Goal: Task Accomplishment & Management: Manage account settings

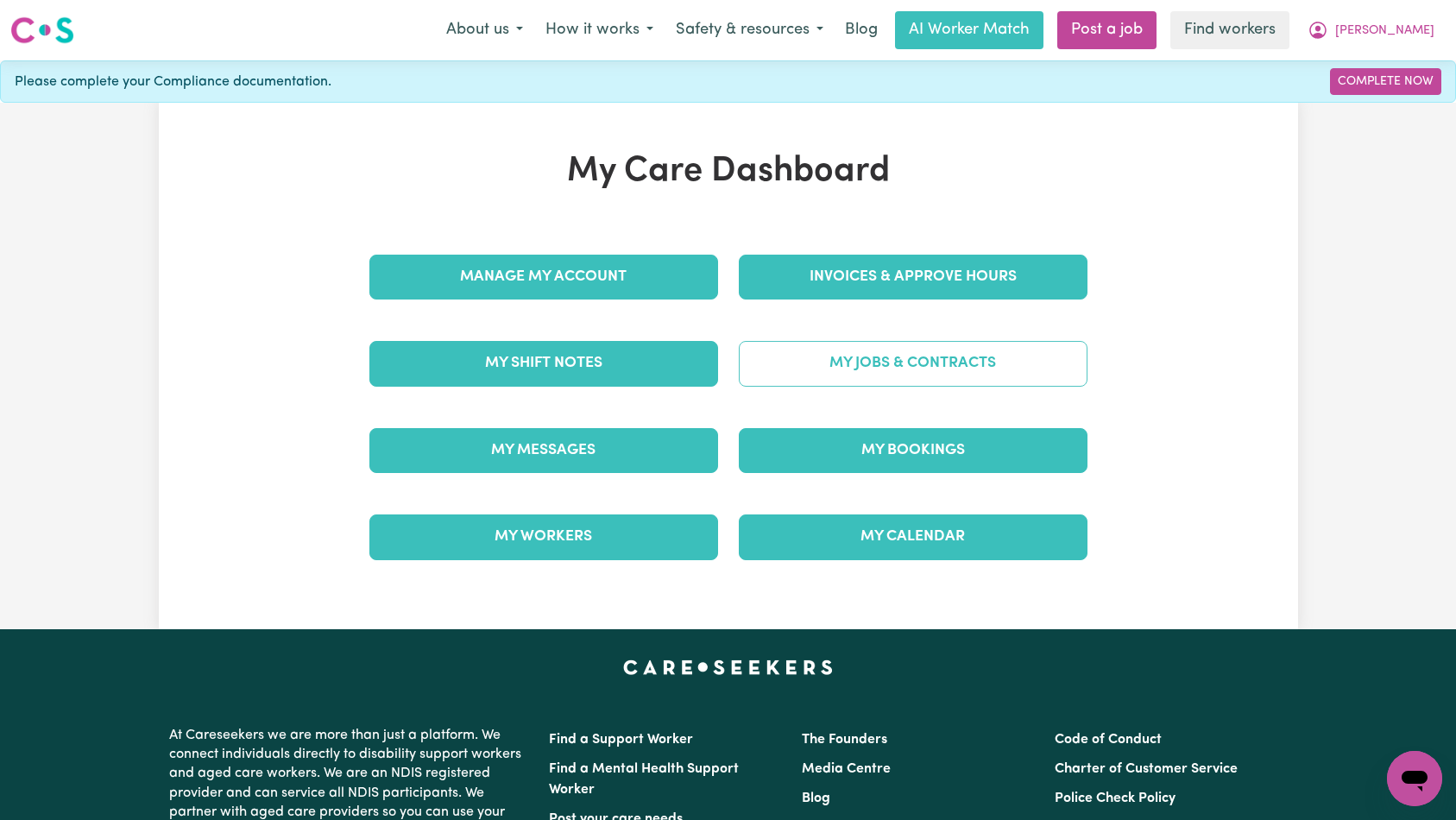
click at [832, 362] on link "My Jobs & Contracts" at bounding box center [912, 364] width 349 height 45
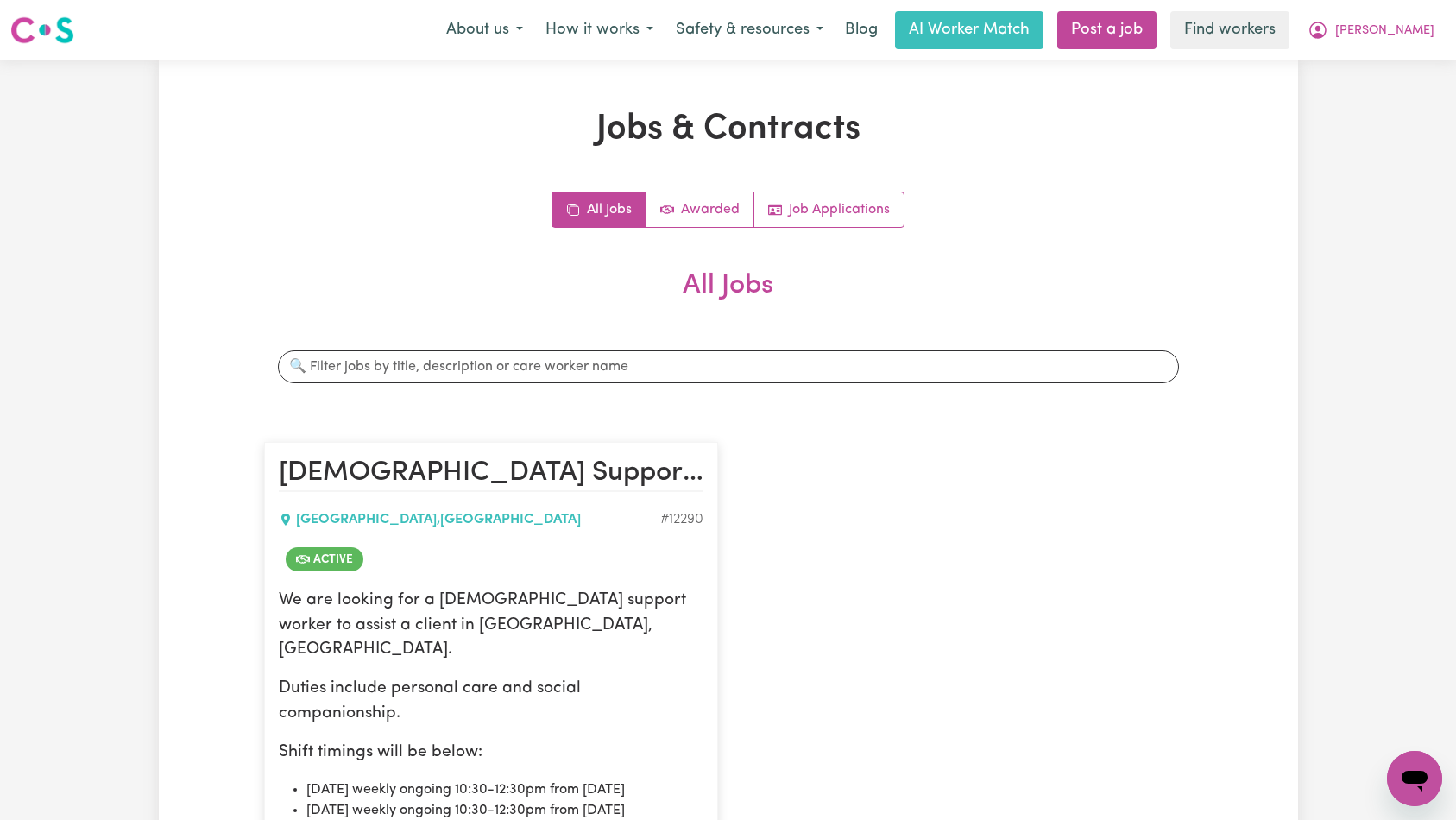
scroll to position [220, 0]
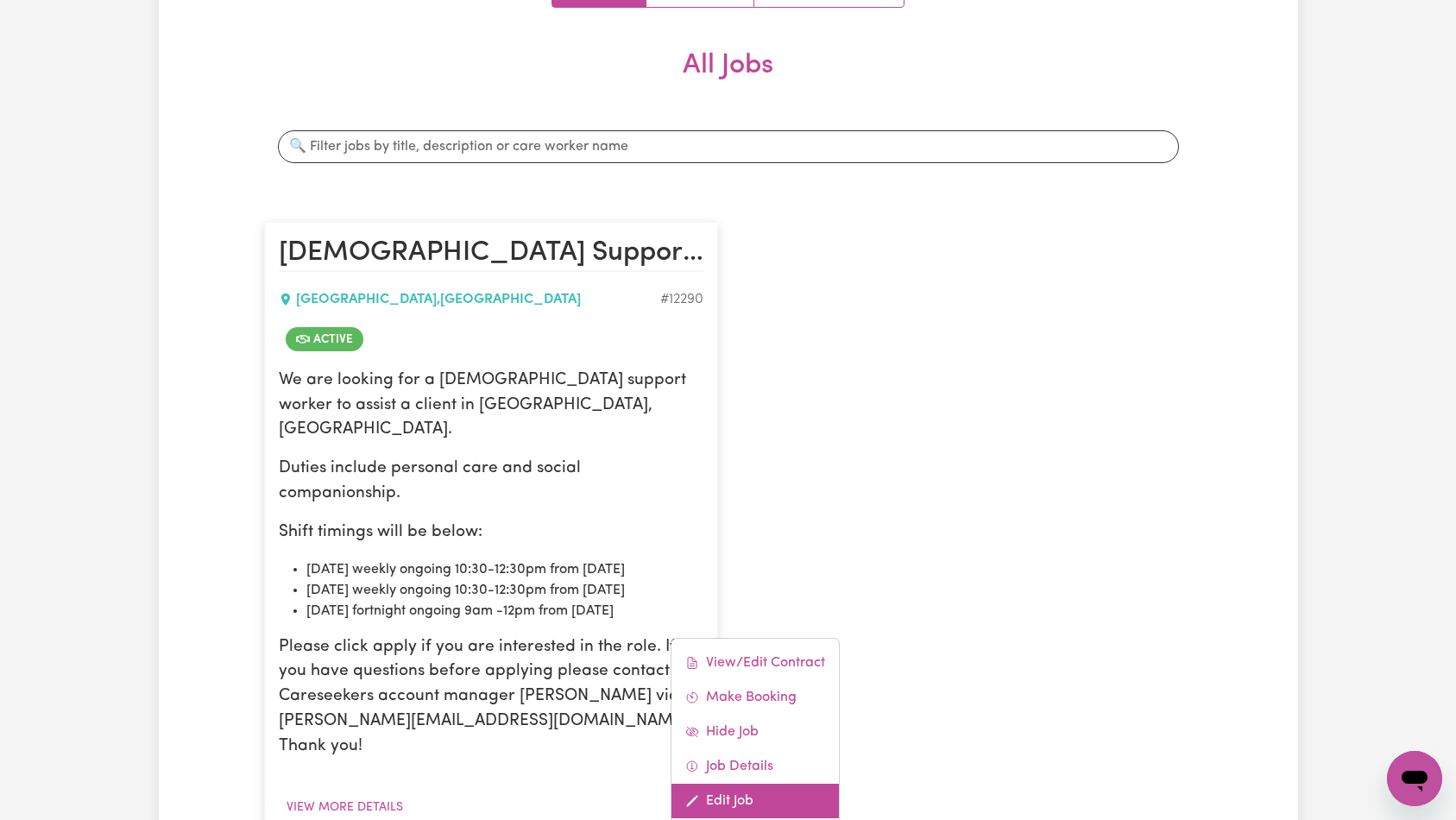
click at [741, 784] on link "Edit Job" at bounding box center [755, 801] width 167 height 35
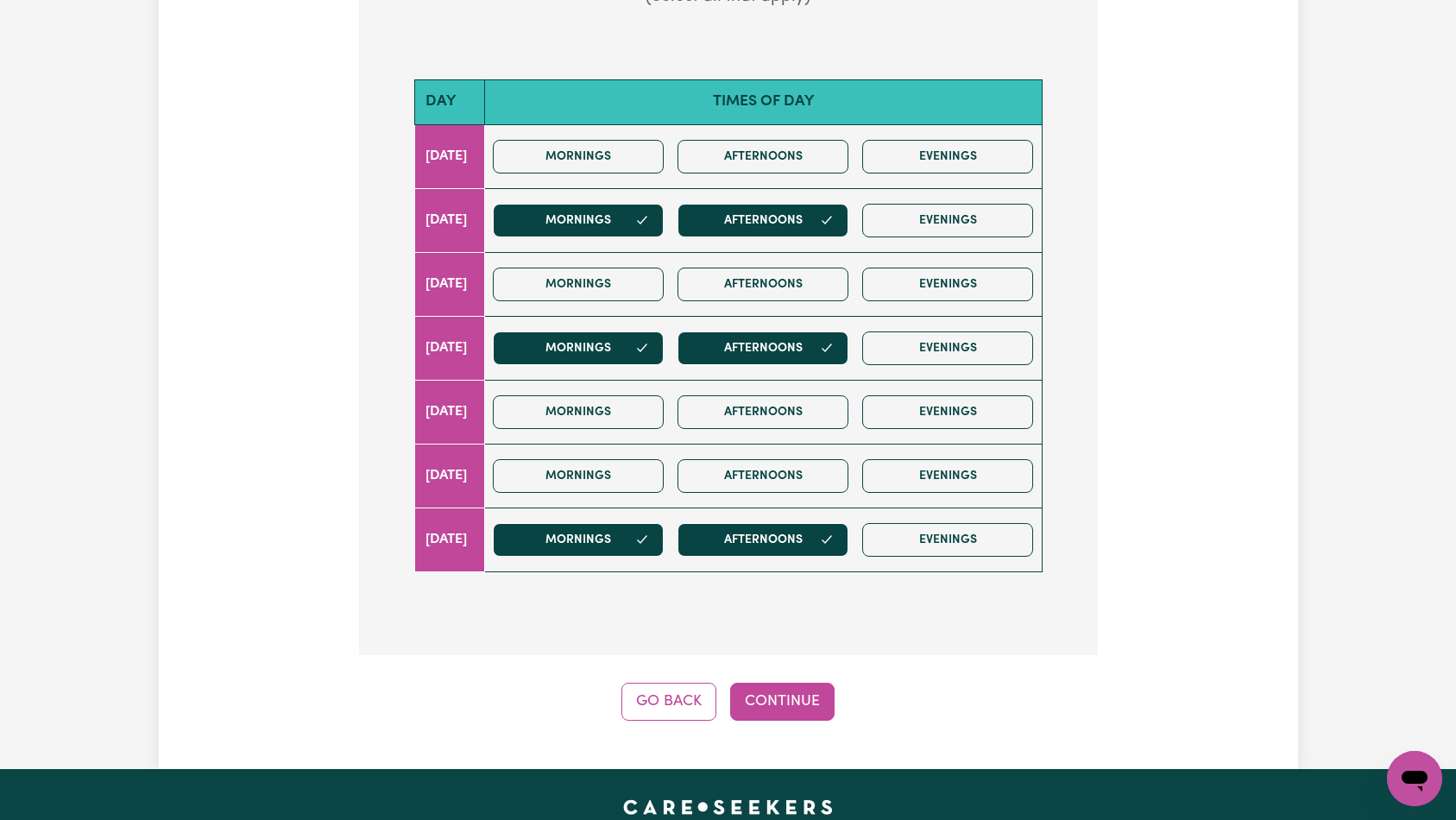
click at [794, 688] on div "Update Job Post [DEMOGRAPHIC_DATA] Support Worker Needed - [GEOGRAPHIC_DATA], […" at bounding box center [728, 156] width 1139 height 1227
click at [796, 683] on button "Continue" at bounding box center [782, 702] width 105 height 38
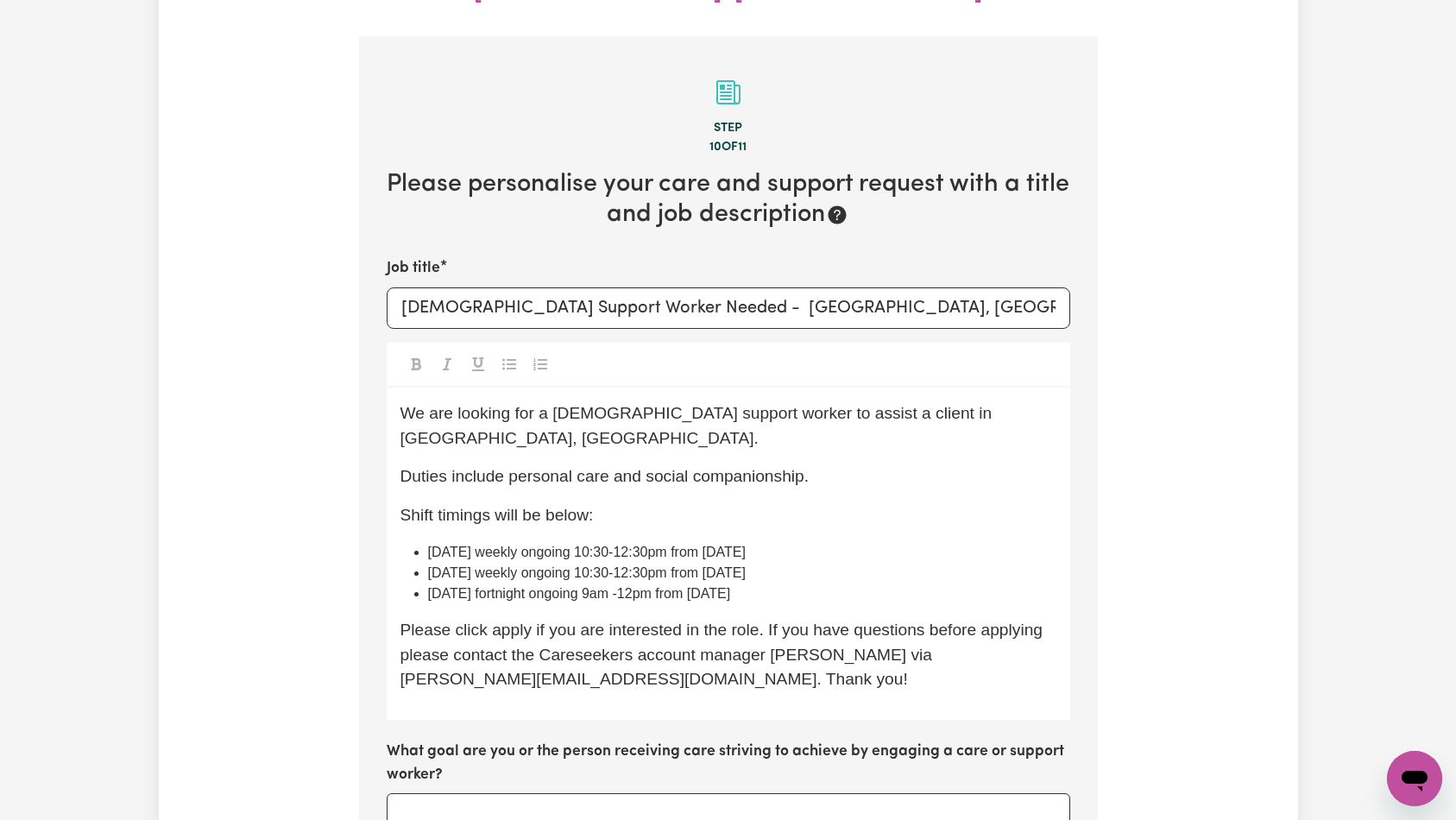
scroll to position [552, 0]
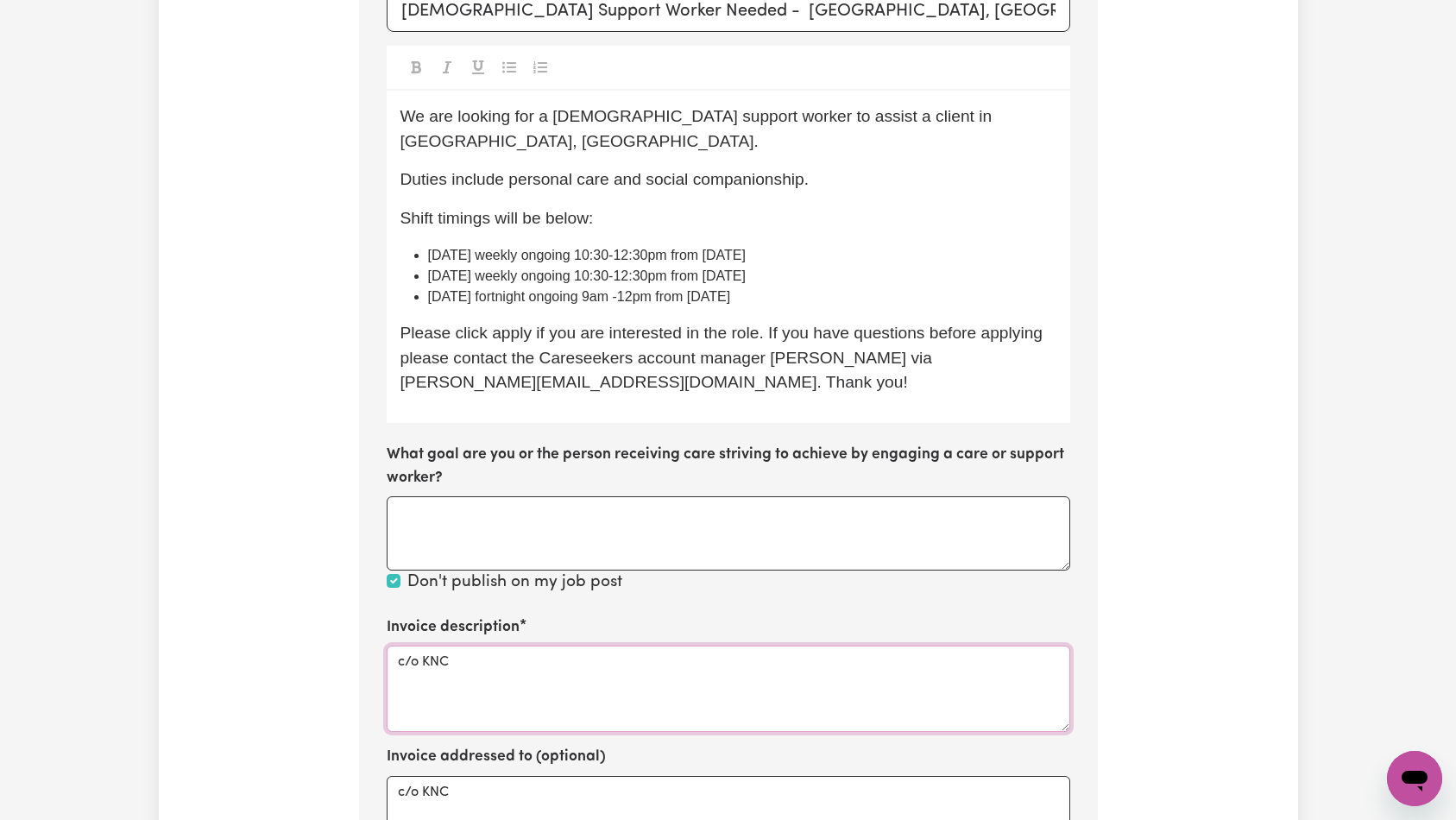
click at [612, 646] on textarea "c/o KNC" at bounding box center [729, 689] width 684 height 87
paste textarea "Domestic support and Social Support"
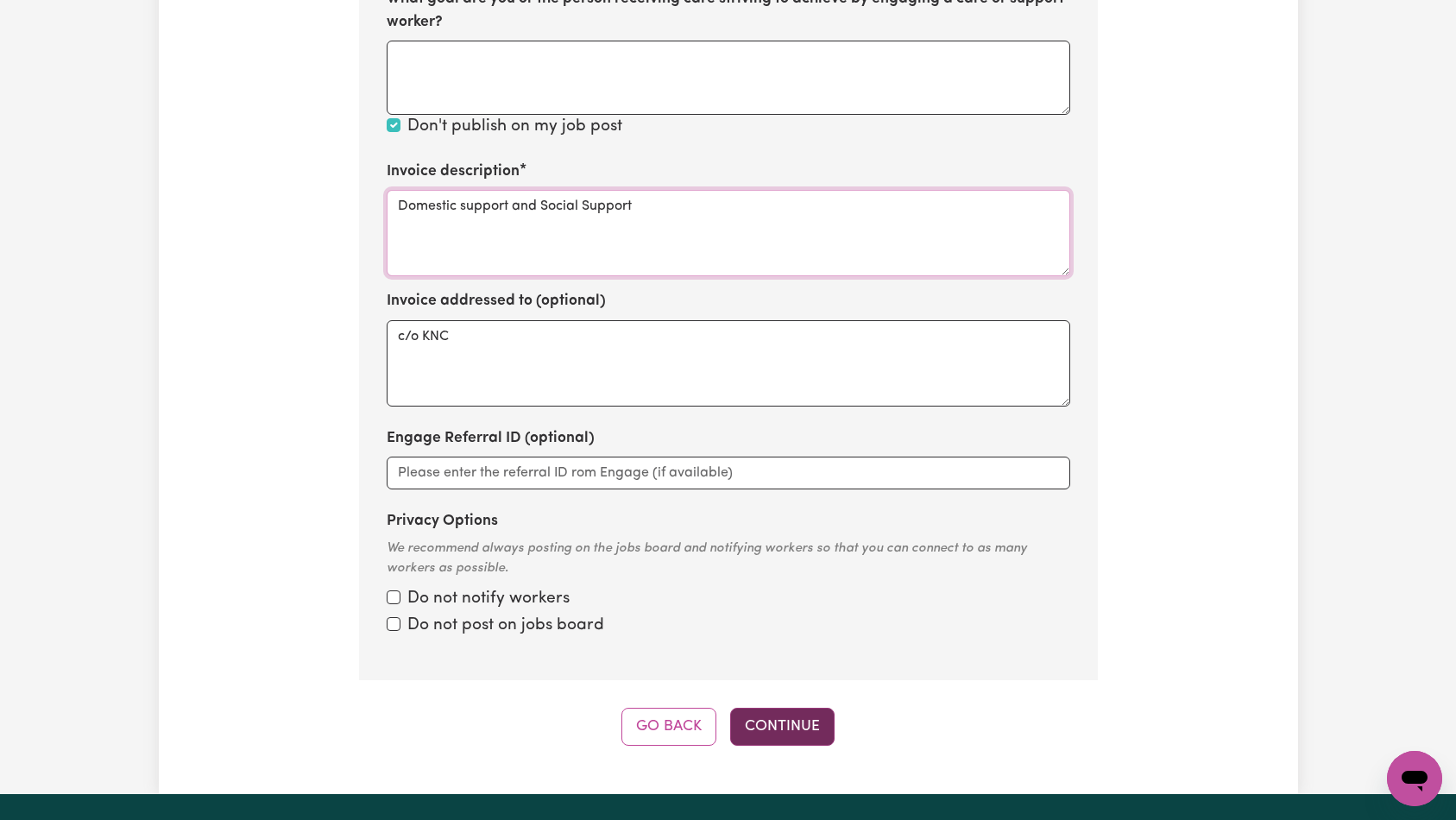
type textarea "Domestic support and Social Support"
click at [794, 708] on button "Continue" at bounding box center [782, 727] width 105 height 38
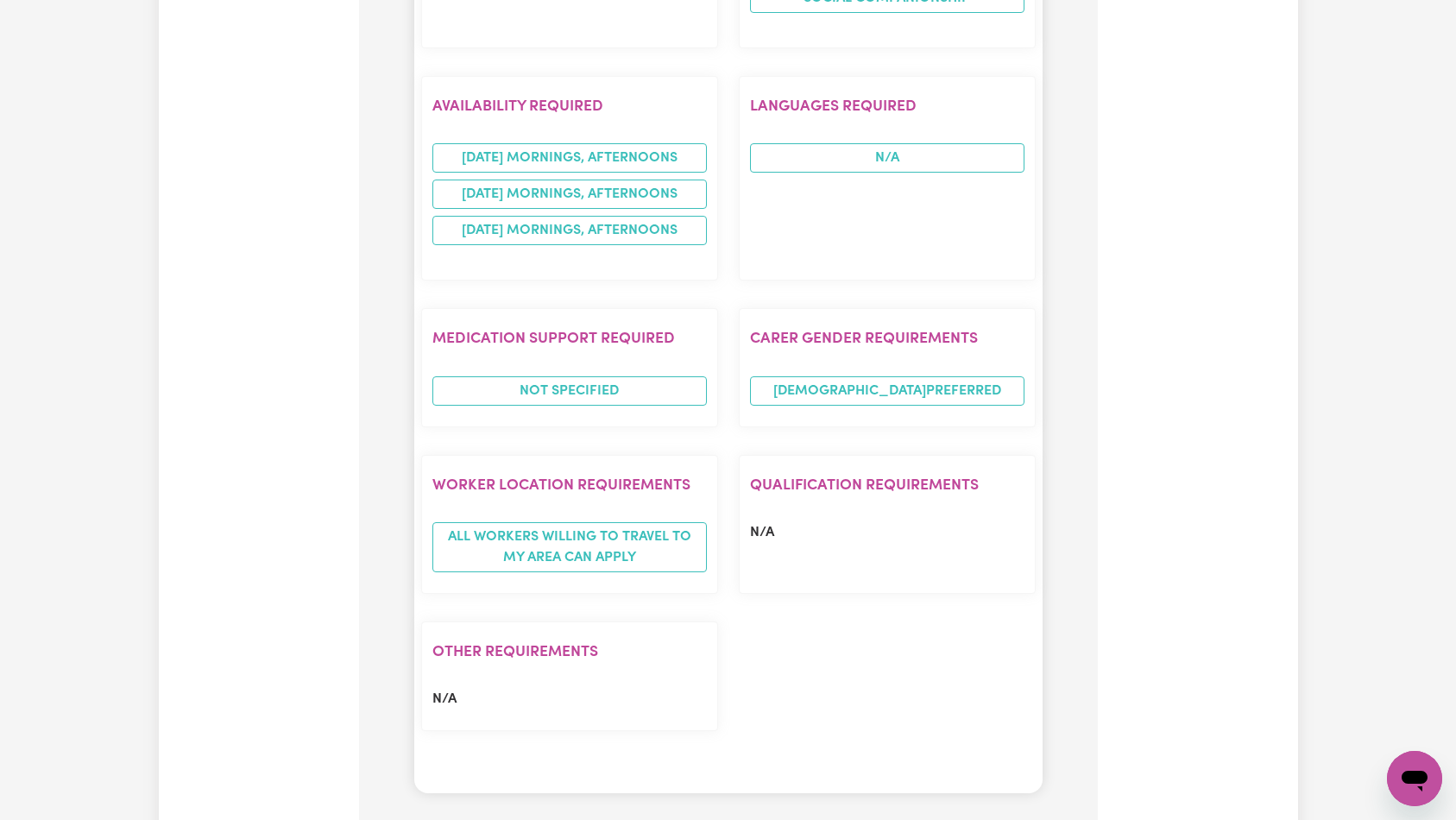
scroll to position [1951, 0]
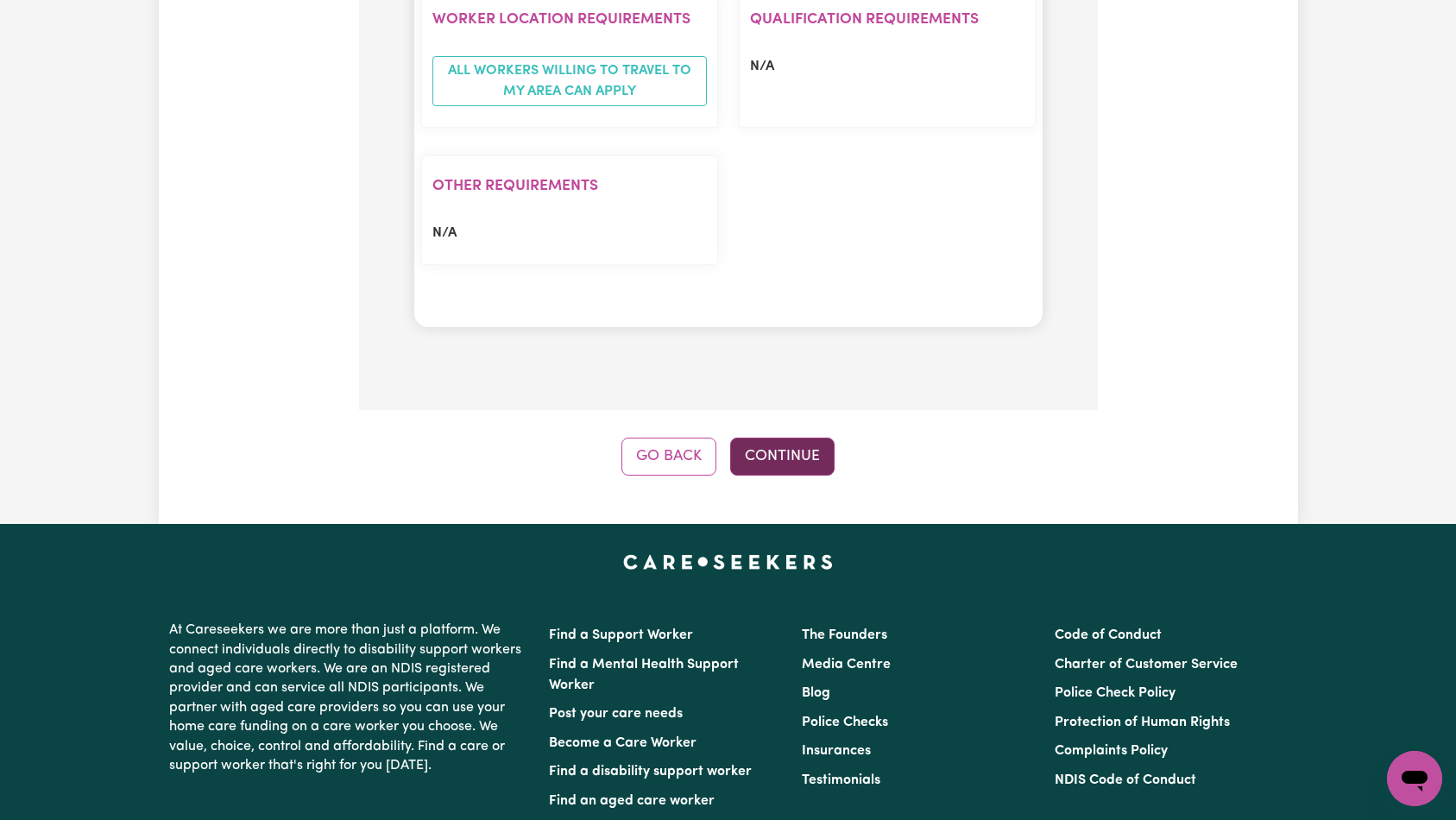
click at [771, 437] on button "Continue" at bounding box center [782, 456] width 105 height 38
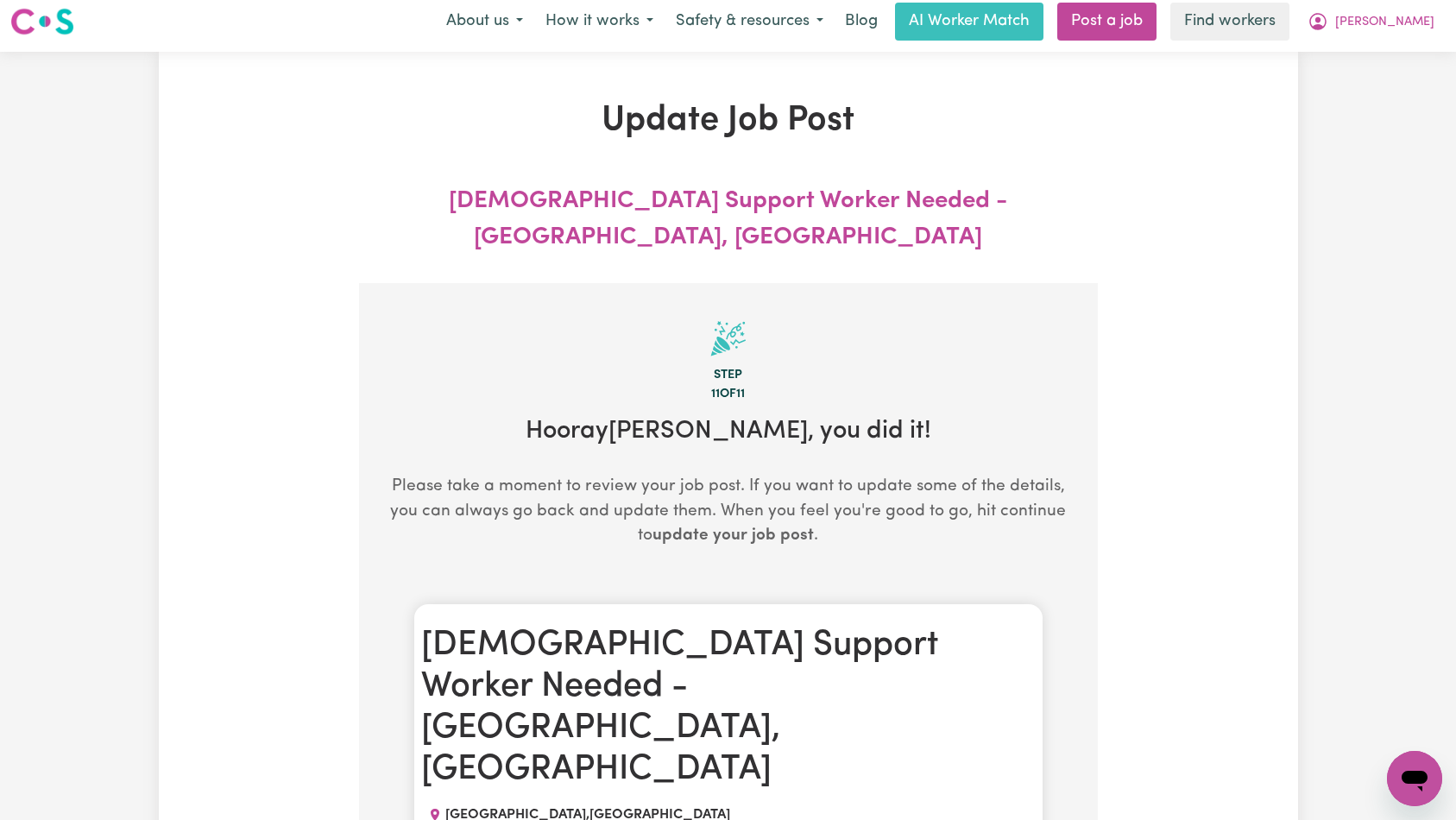
scroll to position [0, 0]
